Goal: Task Accomplishment & Management: Use online tool/utility

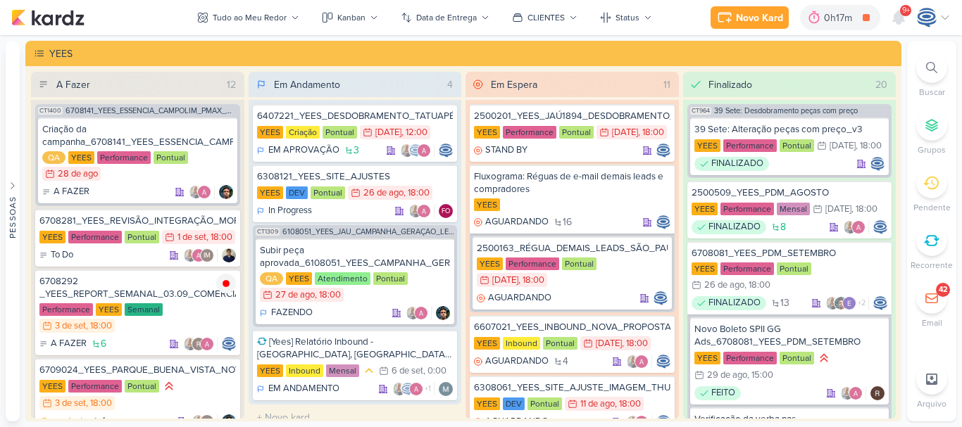
scroll to position [569, 0]
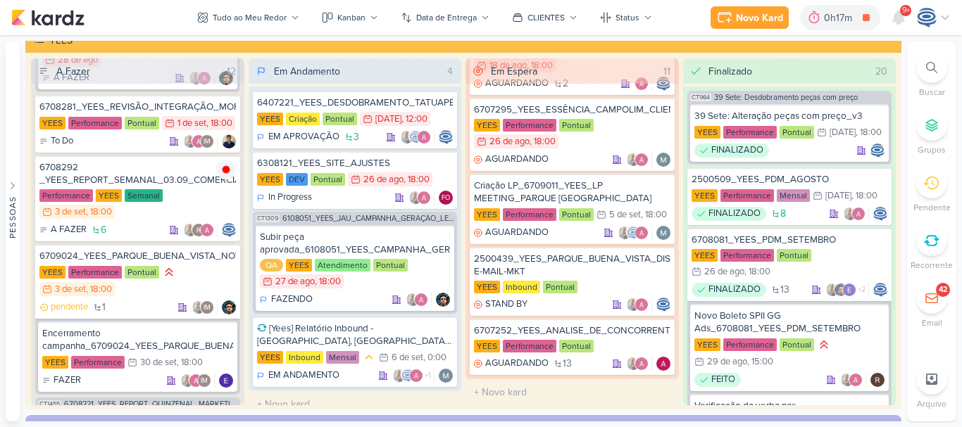
click at [927, 71] on icon at bounding box center [931, 67] width 11 height 11
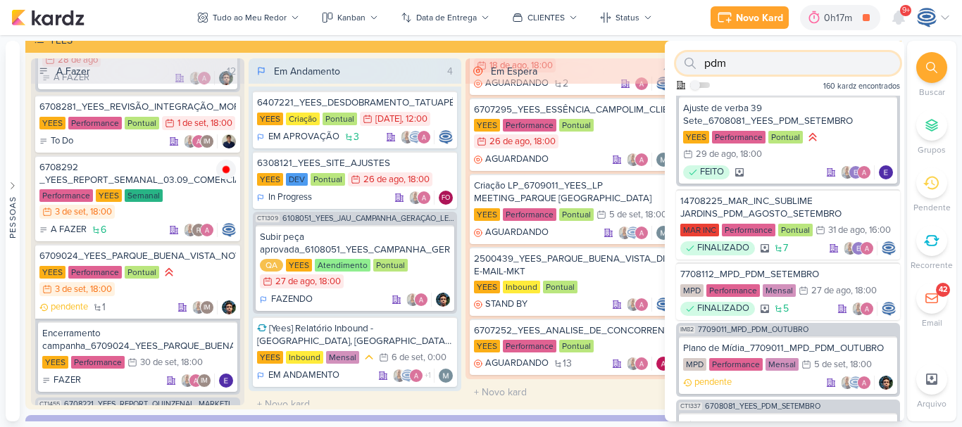
scroll to position [0, 0]
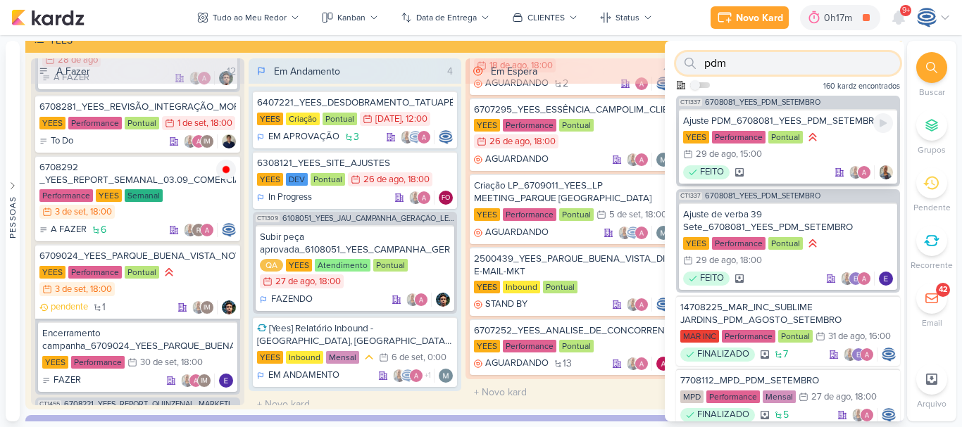
type input "pdm"
click at [817, 118] on div "Ajuste PDM_6708081_YEES_PDM_SETEMBRO" at bounding box center [788, 121] width 210 height 13
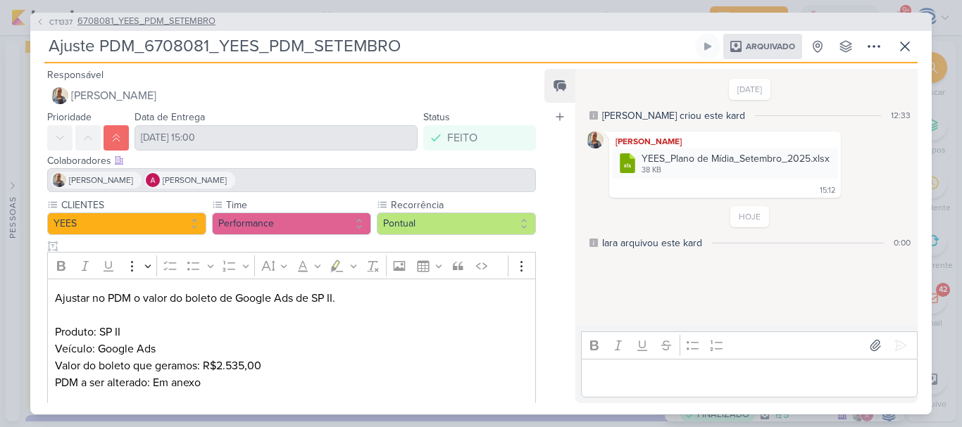
click at [189, 25] on span "6708081_YEES_PDM_SETEMBRO" at bounding box center [146, 22] width 138 height 14
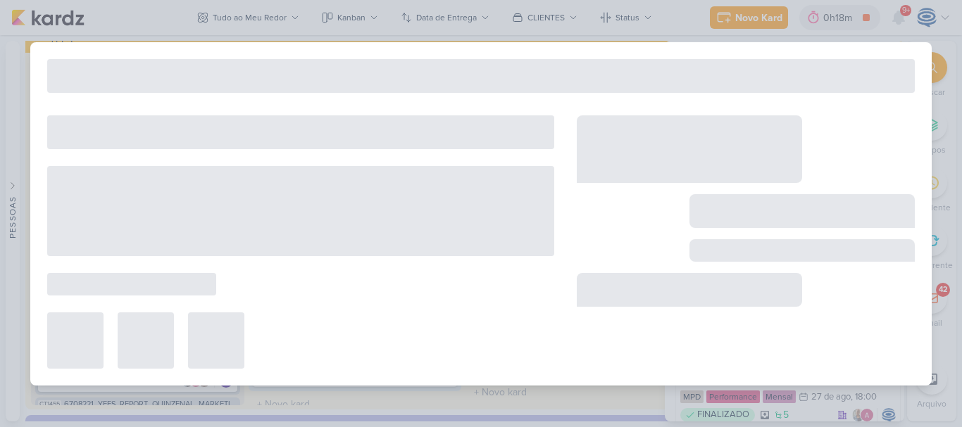
type input "6708081_YEES_PDM_SETEMBRO"
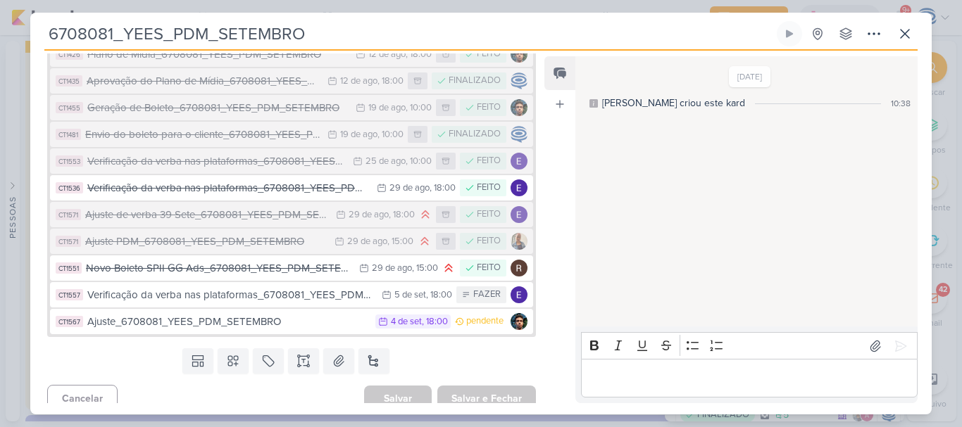
scroll to position [262, 0]
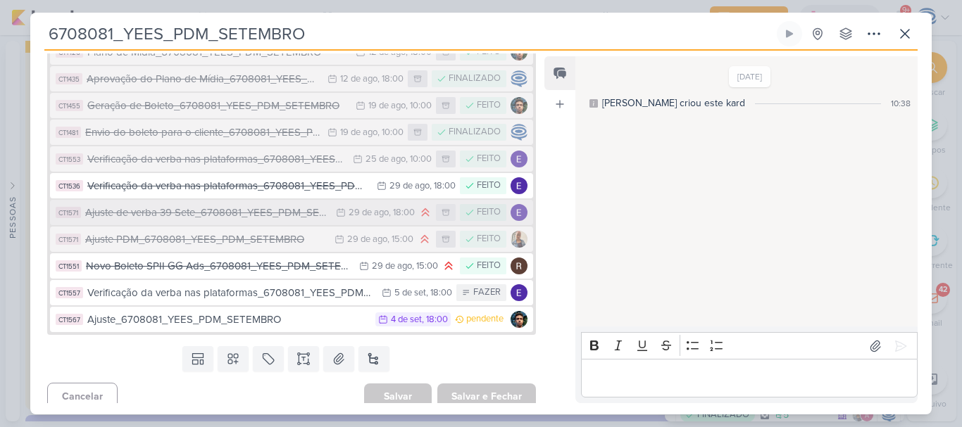
click at [269, 221] on div "Ajuste de verba 39 Sete_6708081_YEES_PDM_SETEMBRO" at bounding box center [207, 213] width 244 height 16
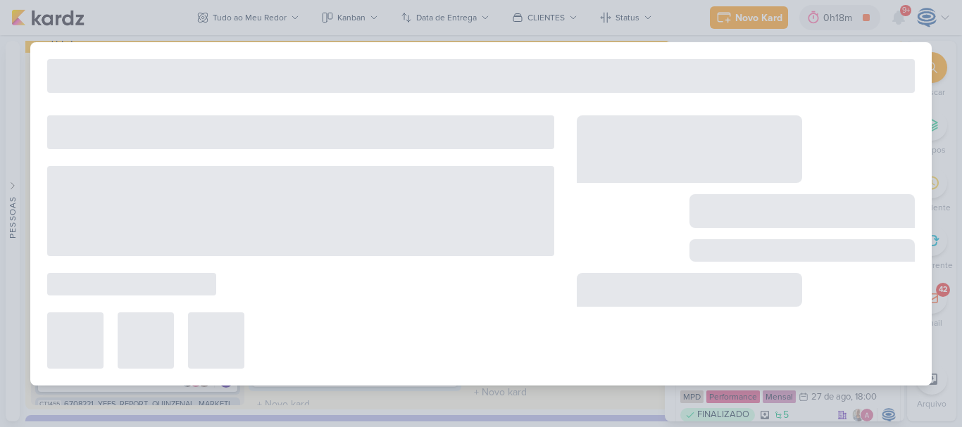
type input "Ajuste de verba 39 Sete_6708081_YEES_PDM_SETEMBRO"
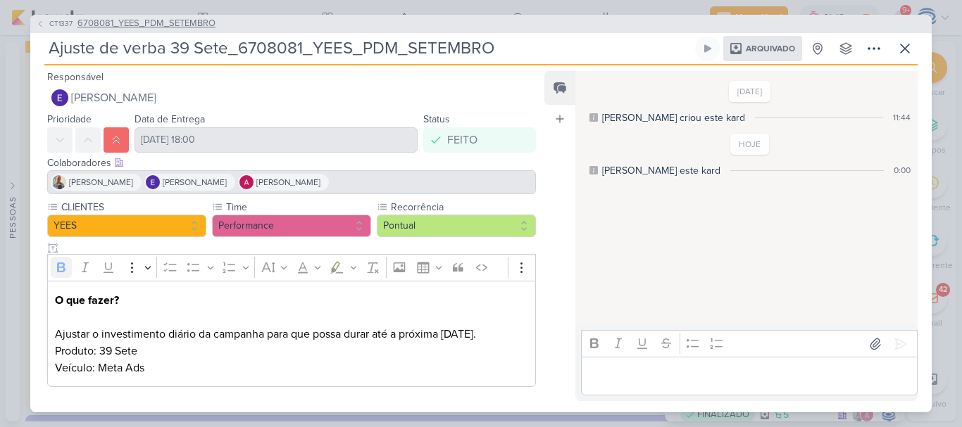
click at [163, 23] on span "6708081_YEES_PDM_SETEMBRO" at bounding box center [146, 24] width 138 height 14
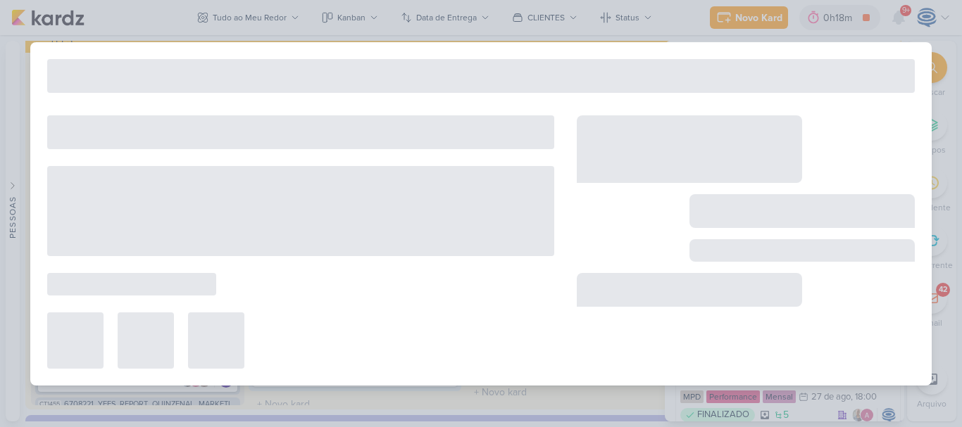
type input "6708081_YEES_PDM_SETEMBRO"
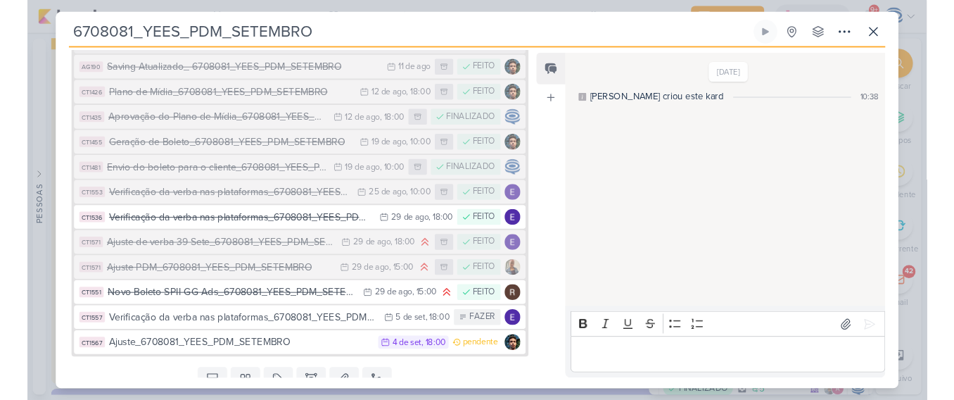
scroll to position [248, 0]
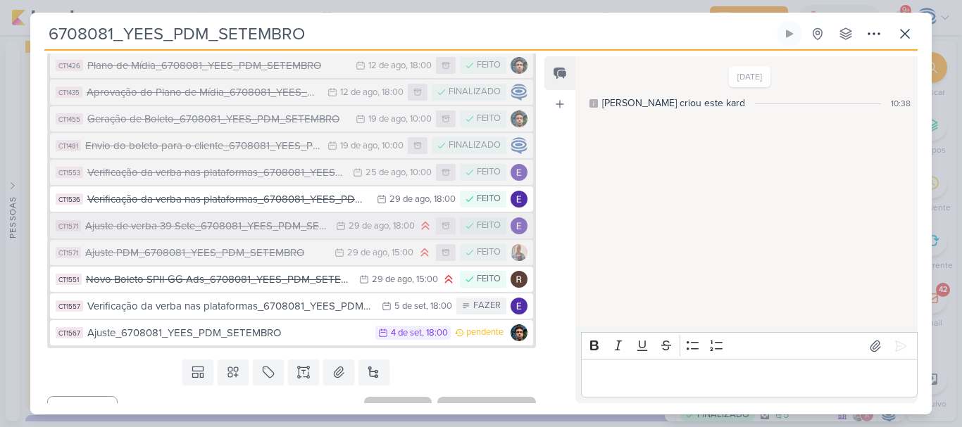
click at [249, 234] on div "Ajuste de verba 39 Sete_6708081_YEES_PDM_SETEMBRO" at bounding box center [207, 226] width 244 height 16
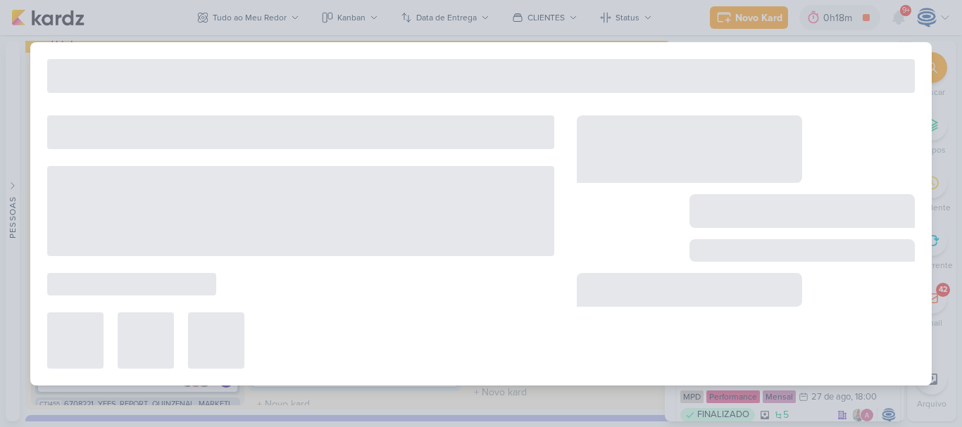
type input "Ajuste de verba 39 Sete_6708081_YEES_PDM_SETEMBRO"
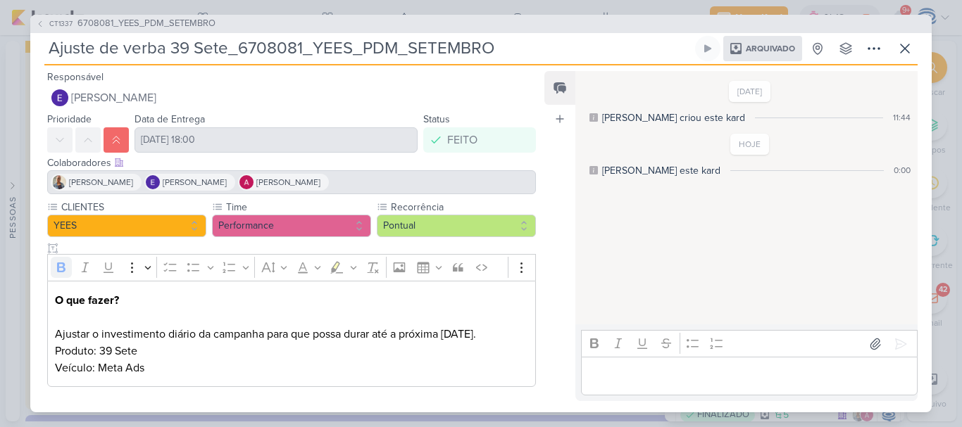
click at [249, 246] on div at bounding box center [291, 248] width 489 height 11
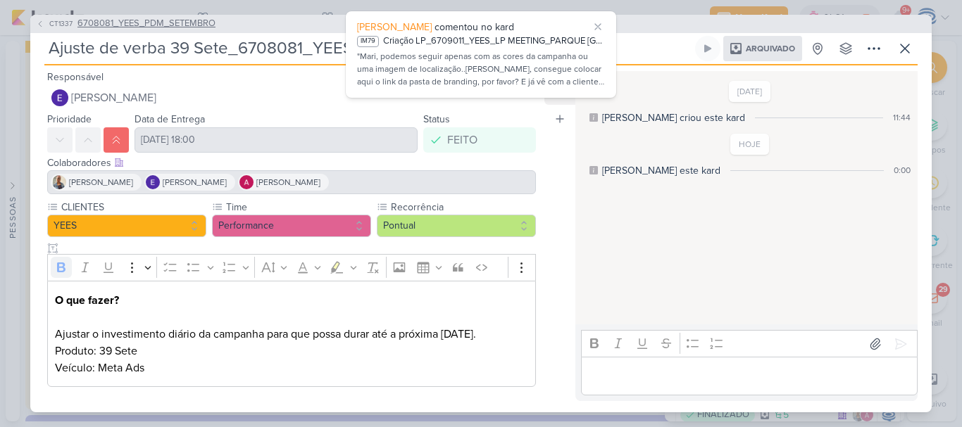
scroll to position [569, 0]
